Goal: Task Accomplishment & Management: Use online tool/utility

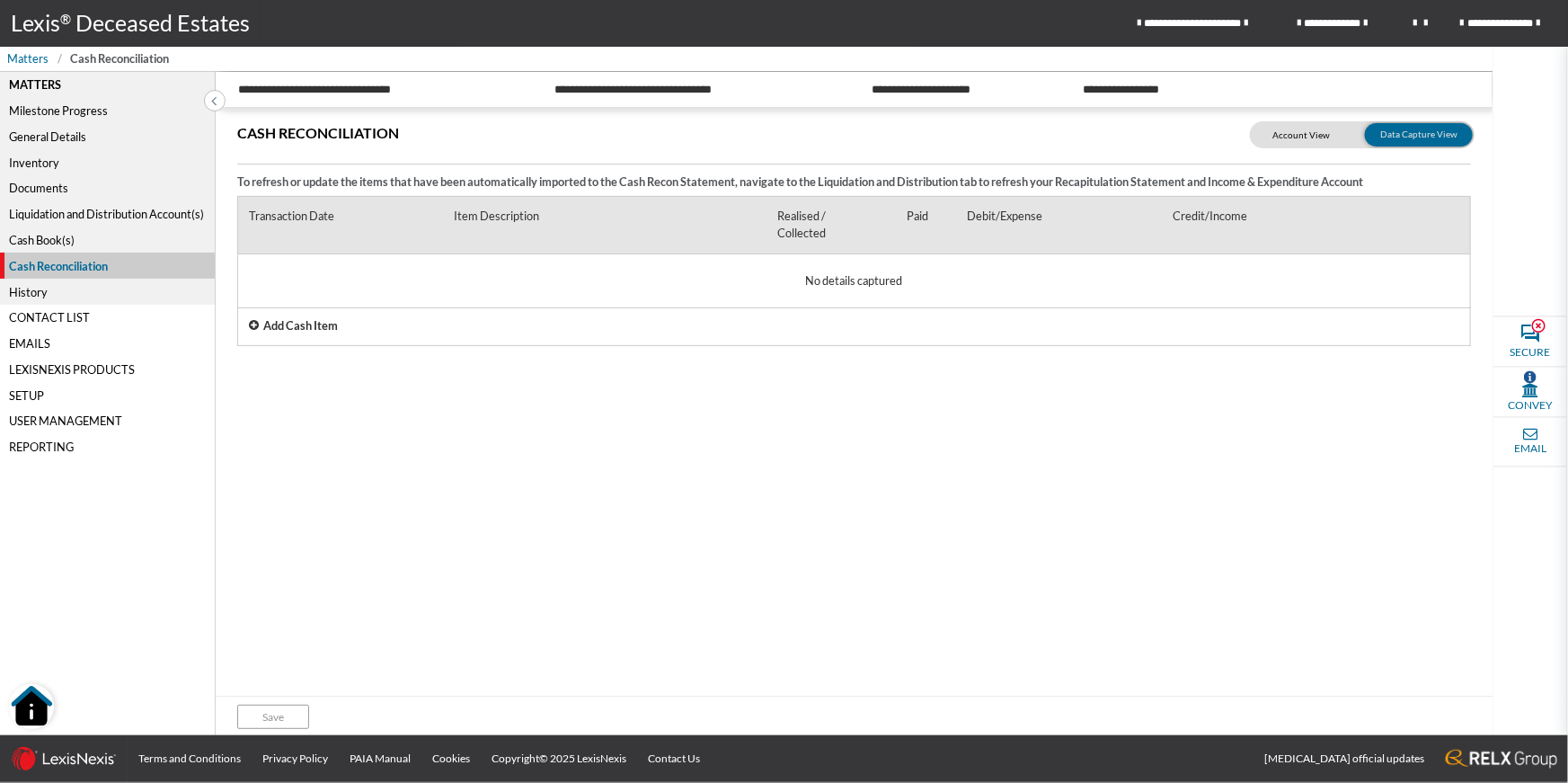
click at [292, 329] on p "Add Cash Item" at bounding box center [300, 327] width 75 height 17
click at [275, 447] on div "Cash Reconciliation To refresh or update the items that have been automatically…" at bounding box center [854, 404] width 1277 height 587
click at [1431, 294] on icon at bounding box center [1432, 291] width 26 height 29
click at [53, 243] on div "Cash Book(s)" at bounding box center [108, 240] width 215 height 26
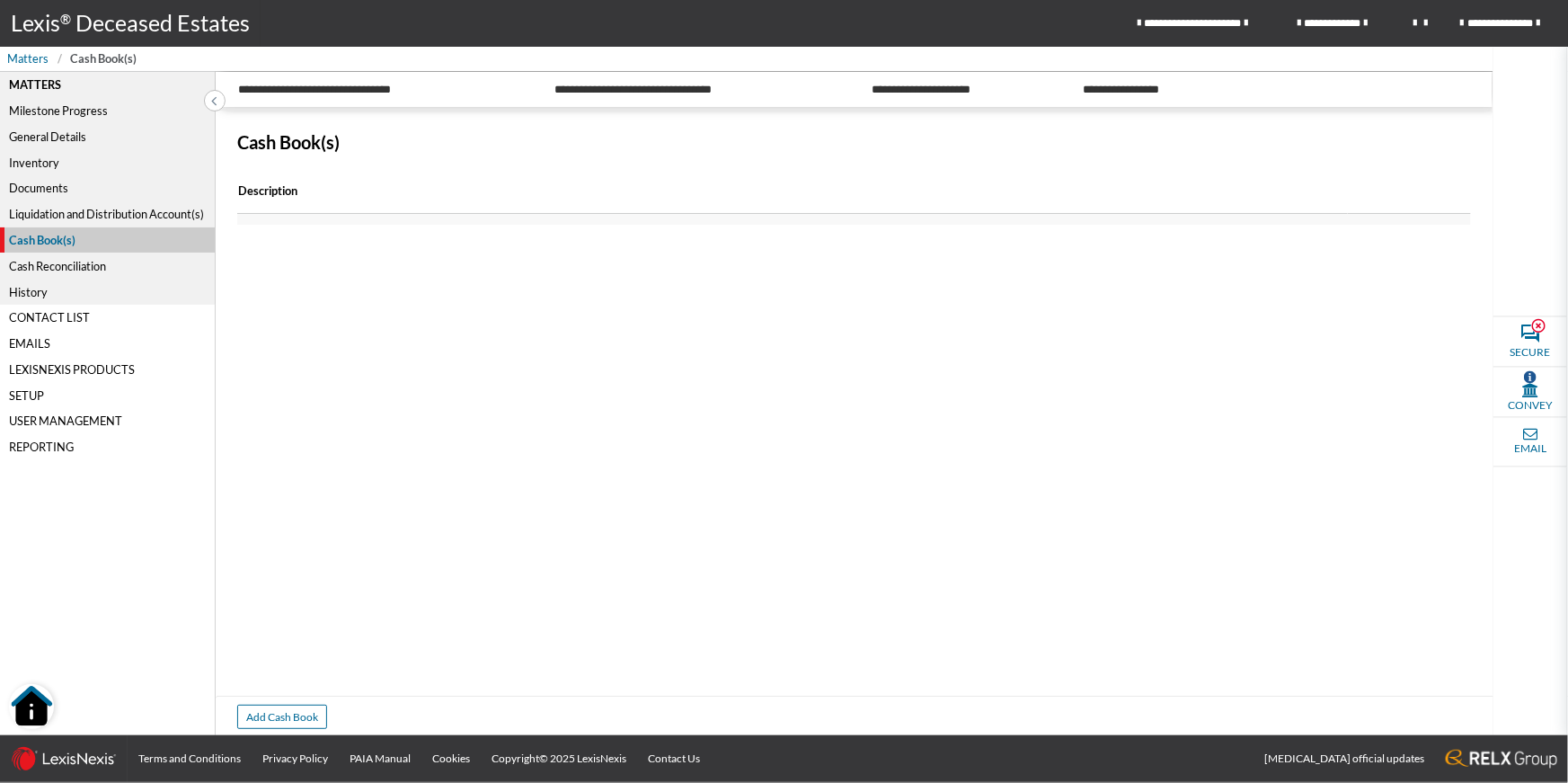
click at [33, 266] on div "Cash Reconciliation" at bounding box center [108, 266] width 215 height 26
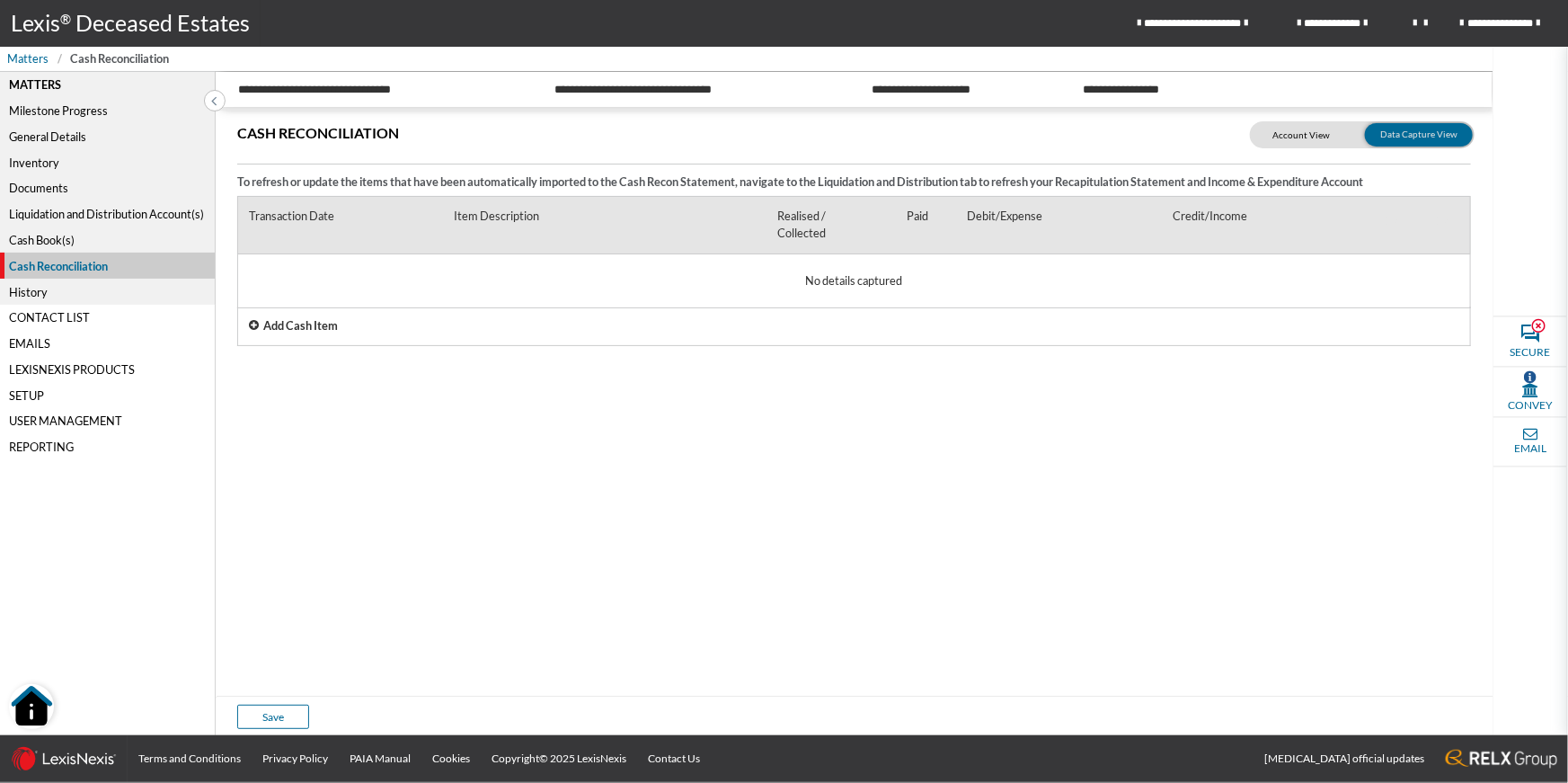
click at [339, 326] on div "Add Cash Item" at bounding box center [854, 326] width 1234 height 40
click at [271, 343] on p "Add Cash Item" at bounding box center [300, 340] width 75 height 17
click at [1394, 349] on icon at bounding box center [1393, 348] width 29 height 29
click at [1392, 349] on icon at bounding box center [1393, 348] width 29 height 29
click at [1395, 347] on icon at bounding box center [1393, 348] width 29 height 29
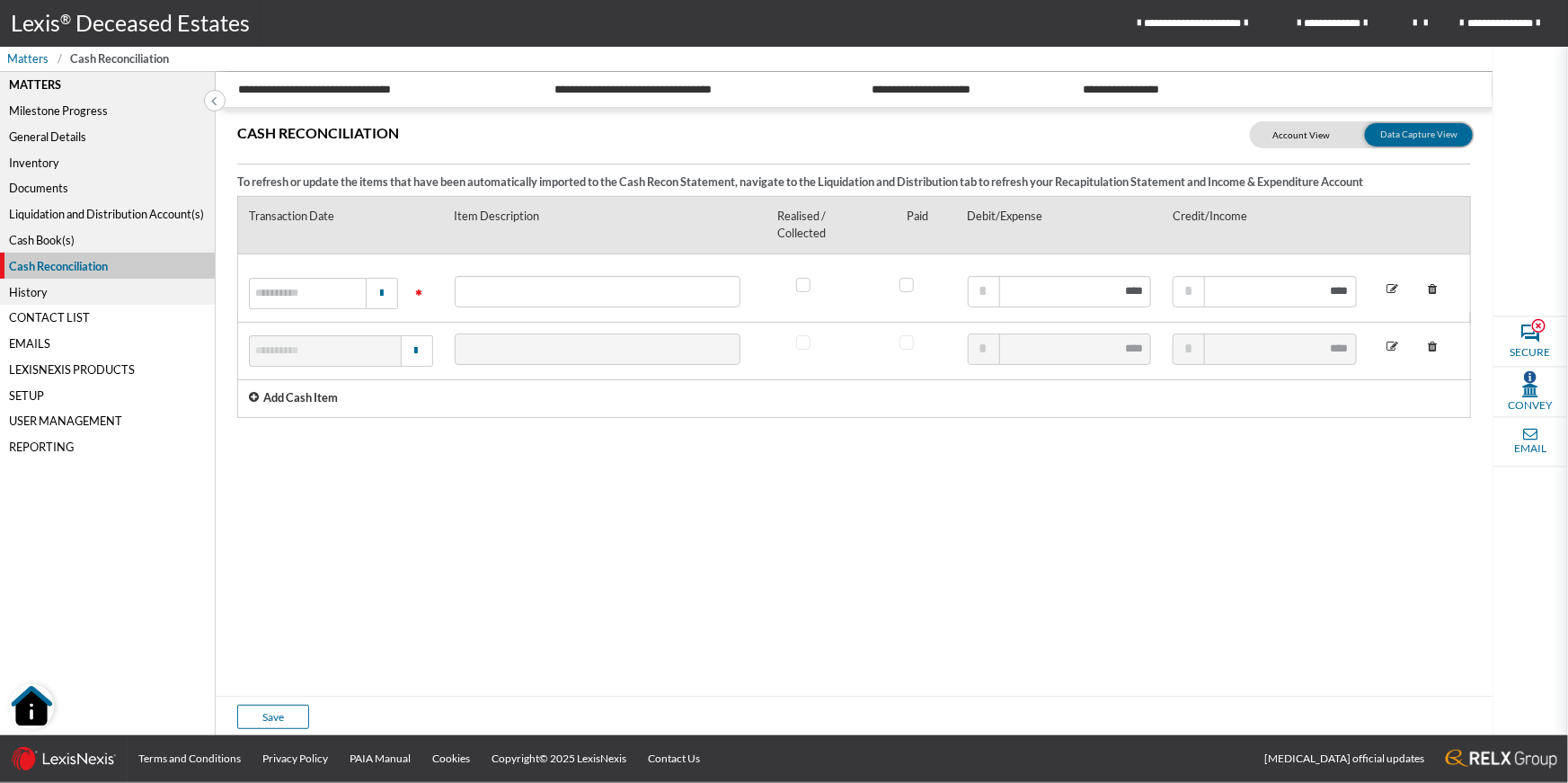
click at [1392, 347] on icon at bounding box center [1393, 348] width 29 height 29
click at [1034, 352] on input "text" at bounding box center [1060, 349] width 184 height 31
type input "**********"
drag, startPoint x: 1249, startPoint y: 468, endPoint x: 1268, endPoint y: 456, distance: 22.5
click at [1253, 465] on div "Cash Reconciliation To refresh or update the items that have been automatically…" at bounding box center [854, 404] width 1277 height 587
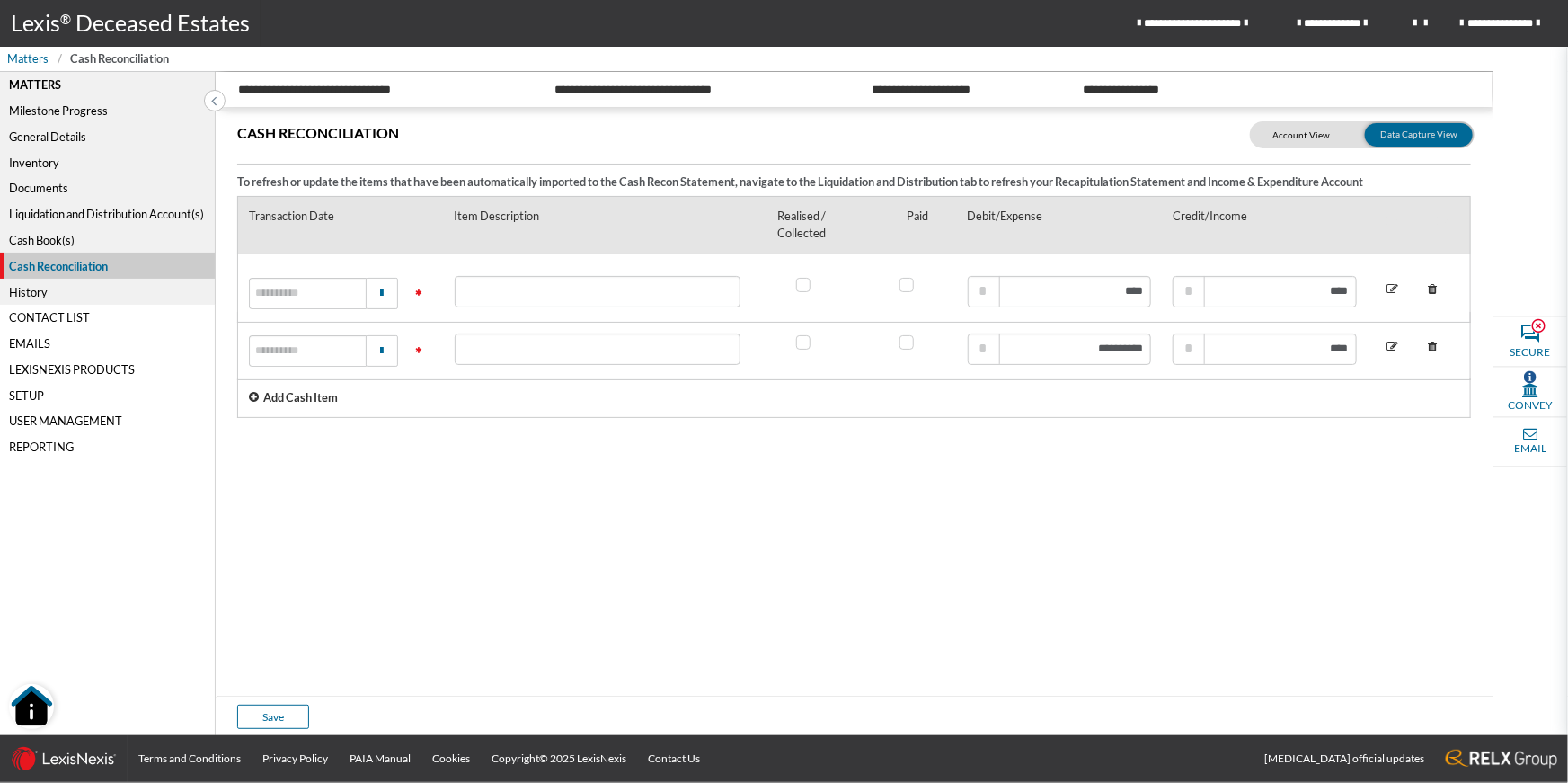
click at [1394, 349] on icon at bounding box center [1393, 348] width 29 height 29
click at [1392, 347] on icon at bounding box center [1393, 348] width 29 height 29
click at [1395, 349] on icon at bounding box center [1393, 348] width 29 height 29
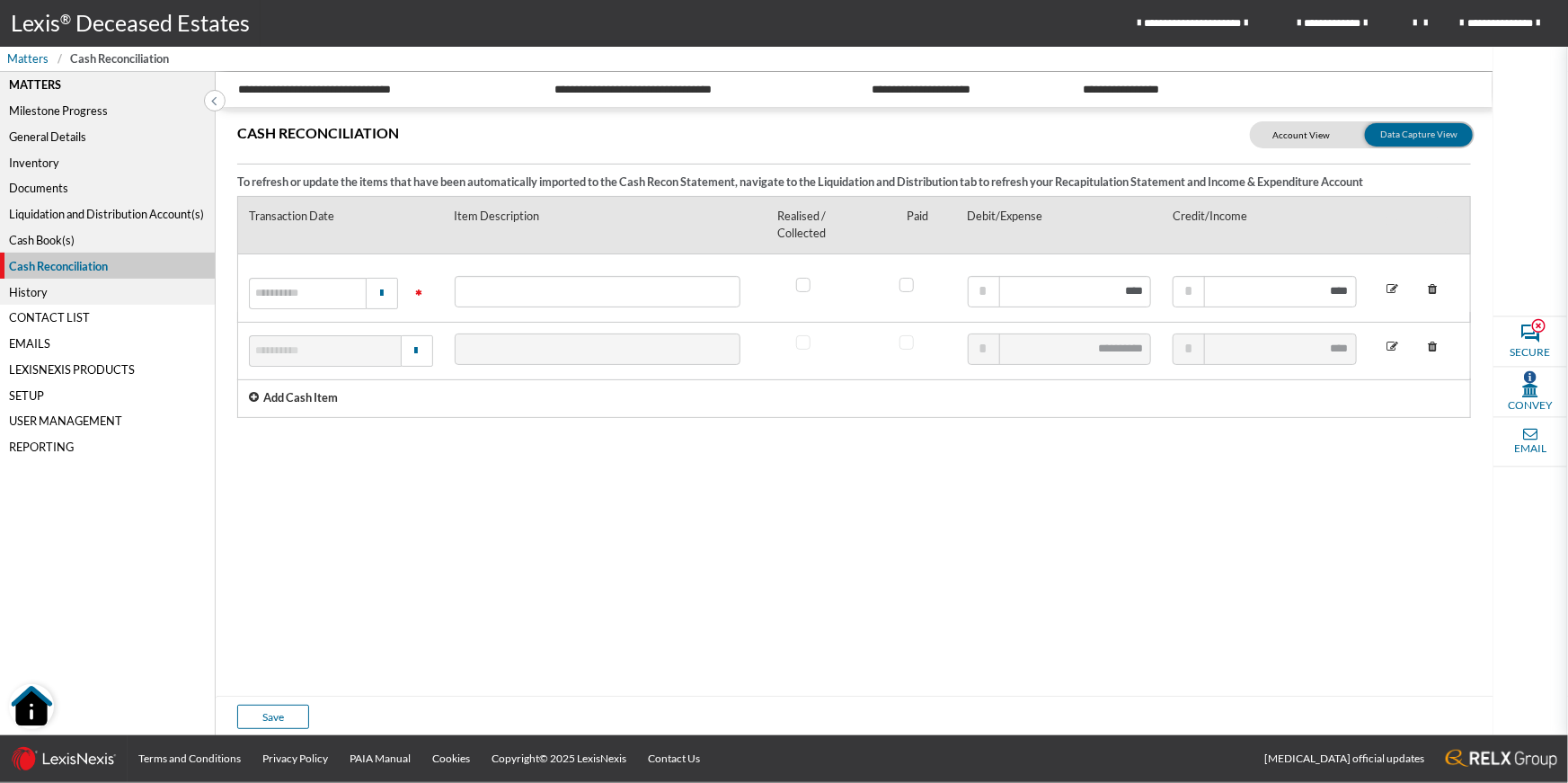
click at [1394, 349] on icon at bounding box center [1393, 348] width 29 height 29
click at [1245, 351] on input "text" at bounding box center [1265, 349] width 184 height 31
type input "**********"
click at [1394, 349] on icon at bounding box center [1393, 348] width 29 height 29
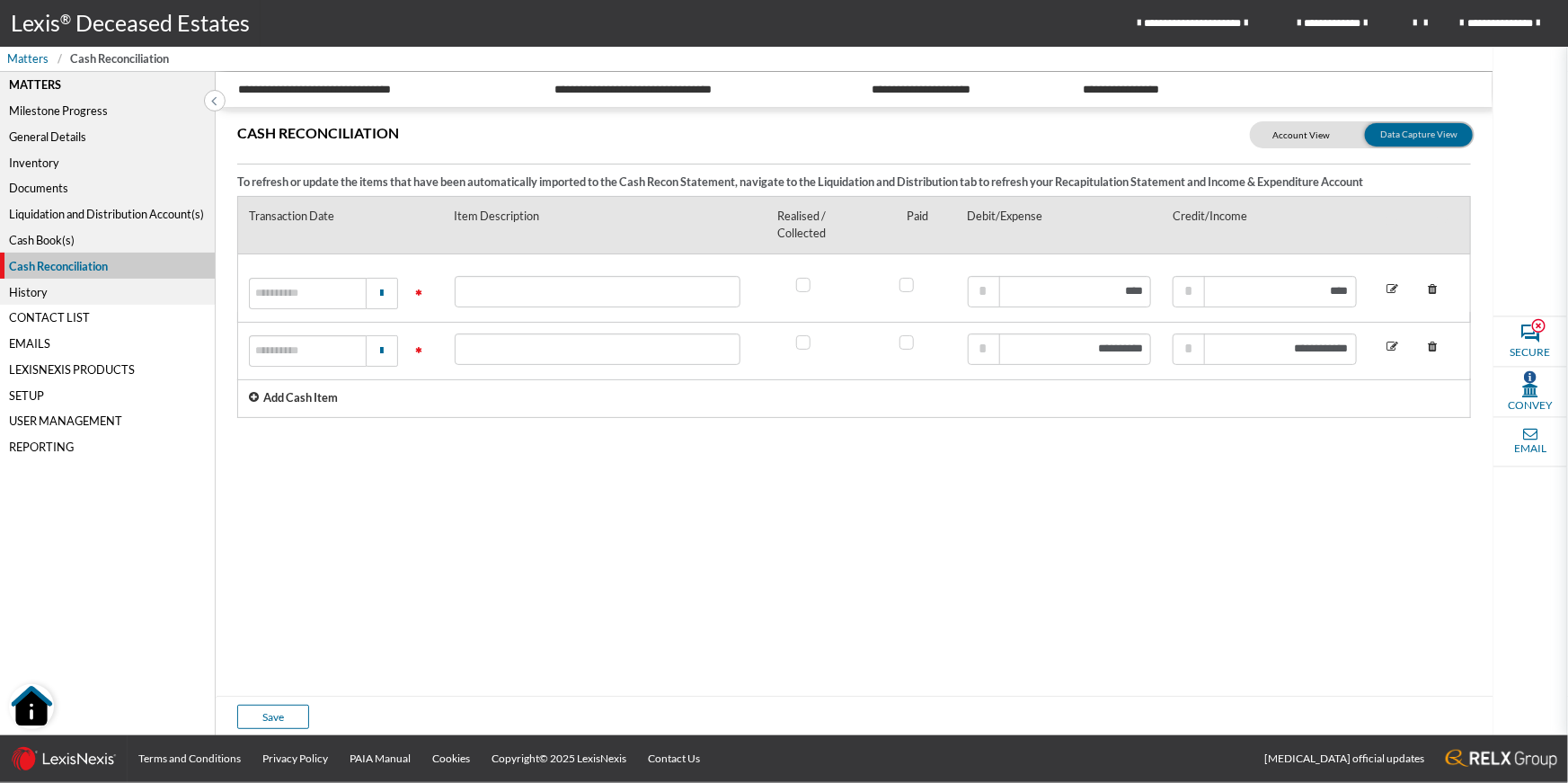
click at [1391, 349] on icon at bounding box center [1393, 348] width 29 height 29
click at [1529, 381] on img "button" at bounding box center [1530, 376] width 13 height 13
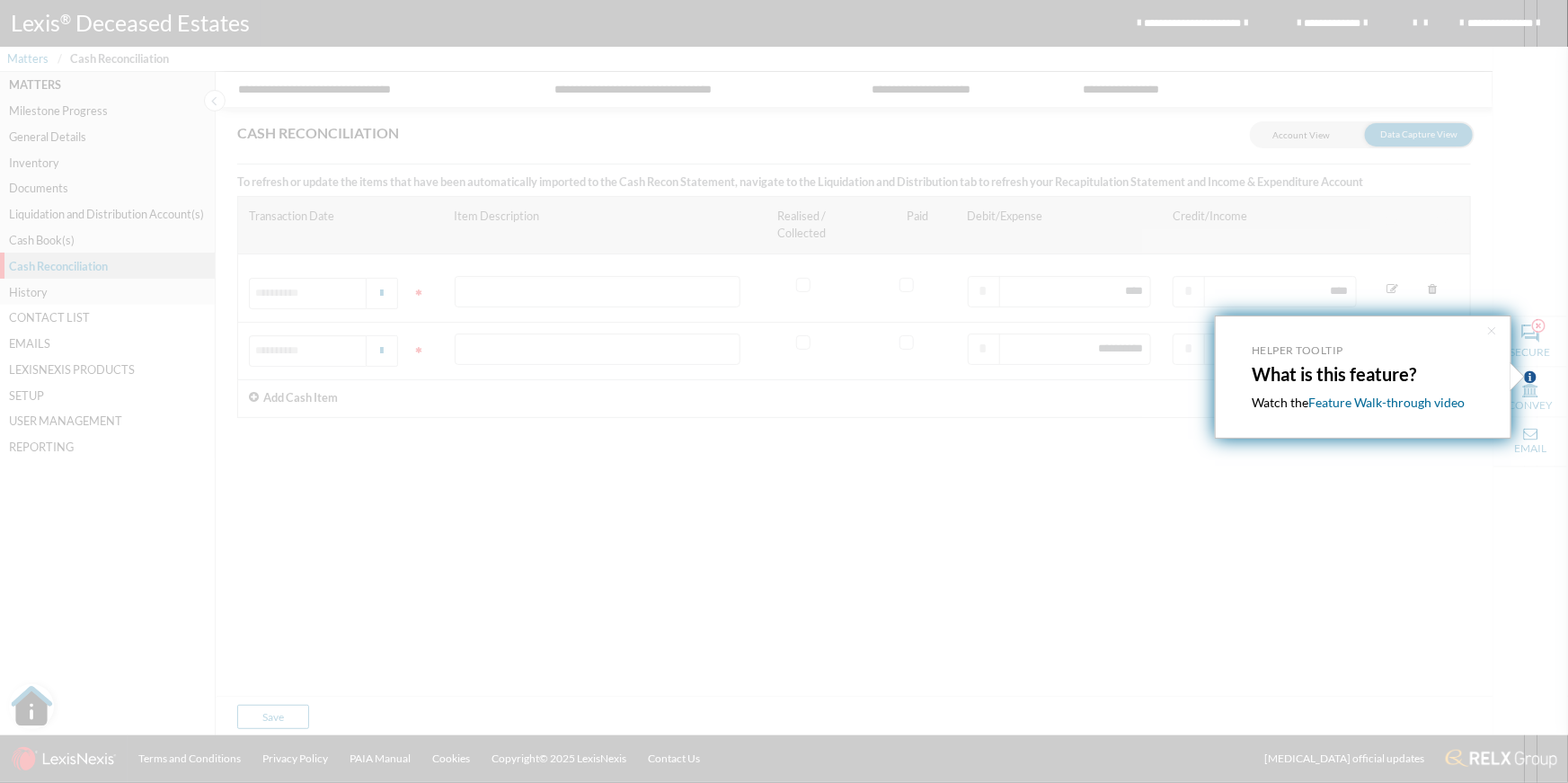
click at [1379, 518] on div at bounding box center [762, 392] width 1525 height 783
click at [1491, 336] on button "×" at bounding box center [1491, 330] width 11 height 18
